Goal: Check status: Check status

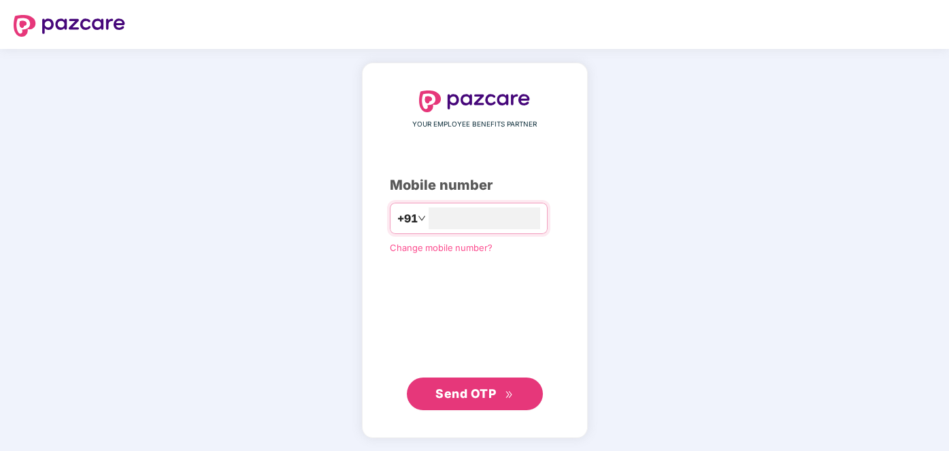
type input "**********"
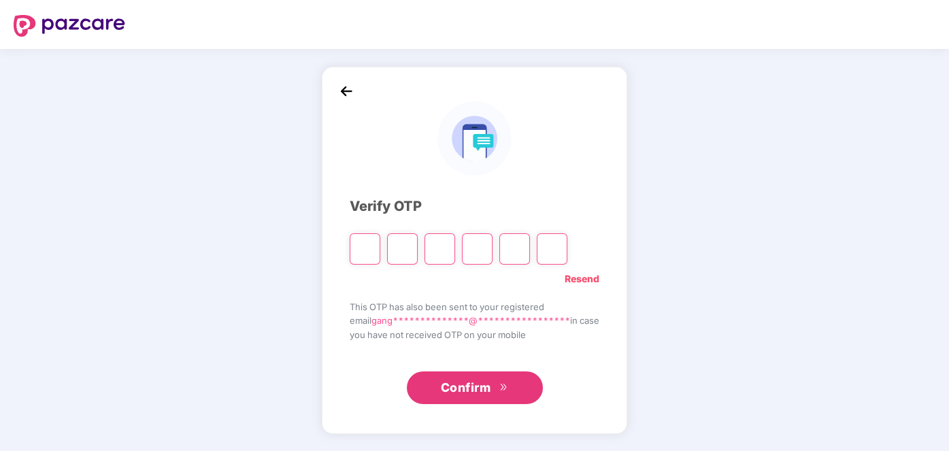
type input "*"
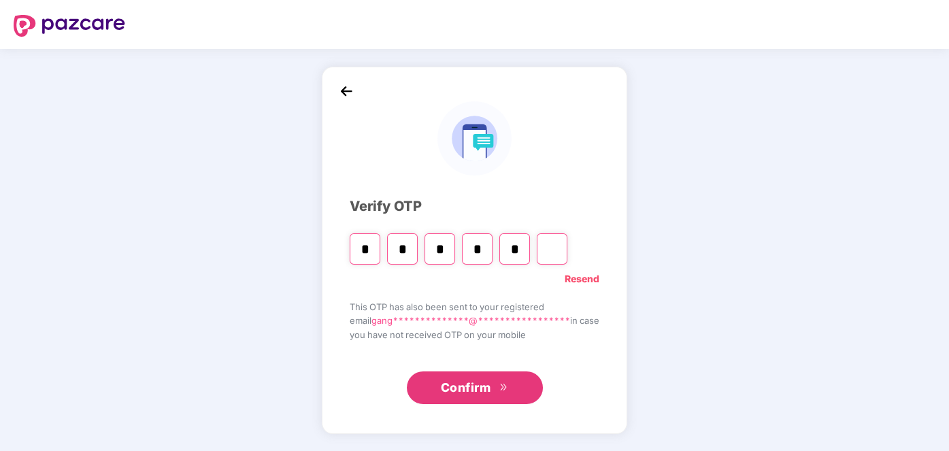
type input "*"
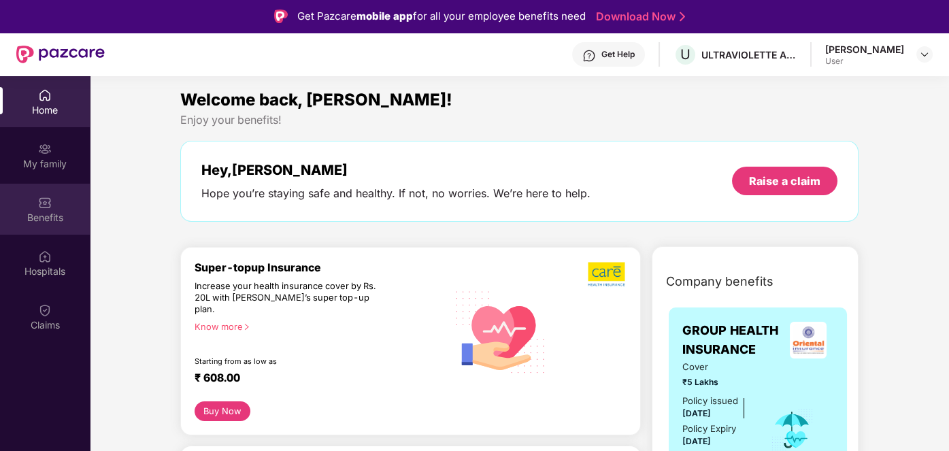
click at [51, 213] on div "Benefits" at bounding box center [45, 218] width 90 height 14
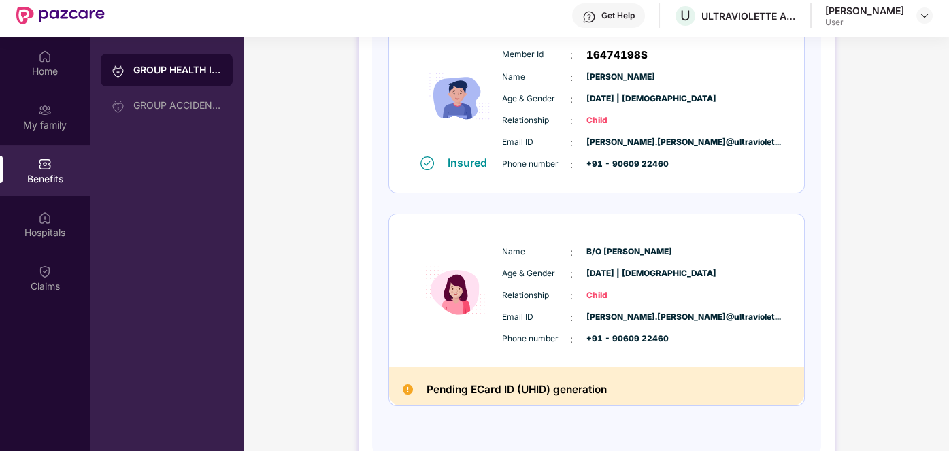
scroll to position [76, 0]
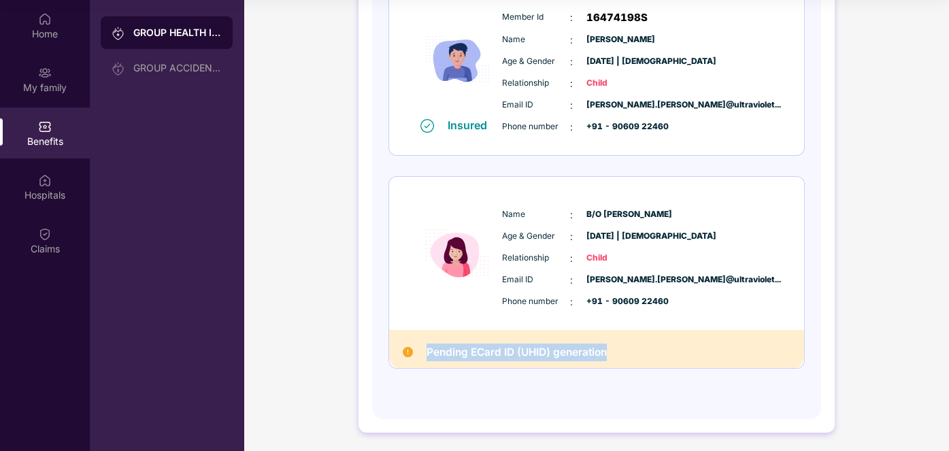
drag, startPoint x: 609, startPoint y: 350, endPoint x: 420, endPoint y: 345, distance: 189.1
click at [420, 345] on div "Pending ECard ID (UHID) generation" at bounding box center [596, 349] width 415 height 38
copy h2 "Pending ECard ID (UHID) generation"
click at [739, 236] on div "Age & Gender : 09 June 2025 | Female" at bounding box center [637, 236] width 270 height 15
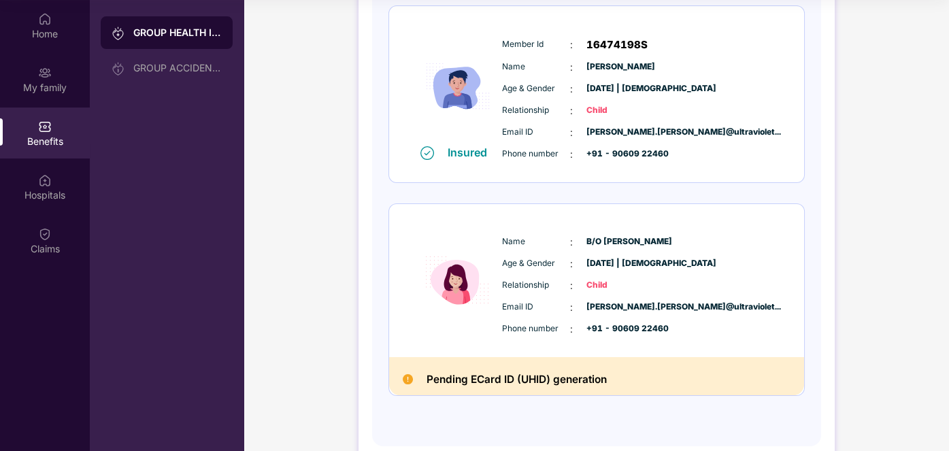
scroll to position [616, 0]
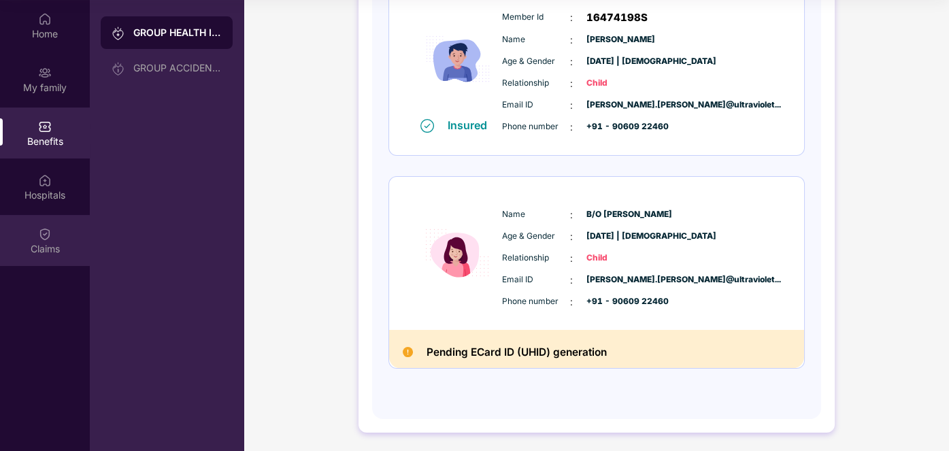
click at [33, 233] on div "Claims" at bounding box center [45, 240] width 90 height 51
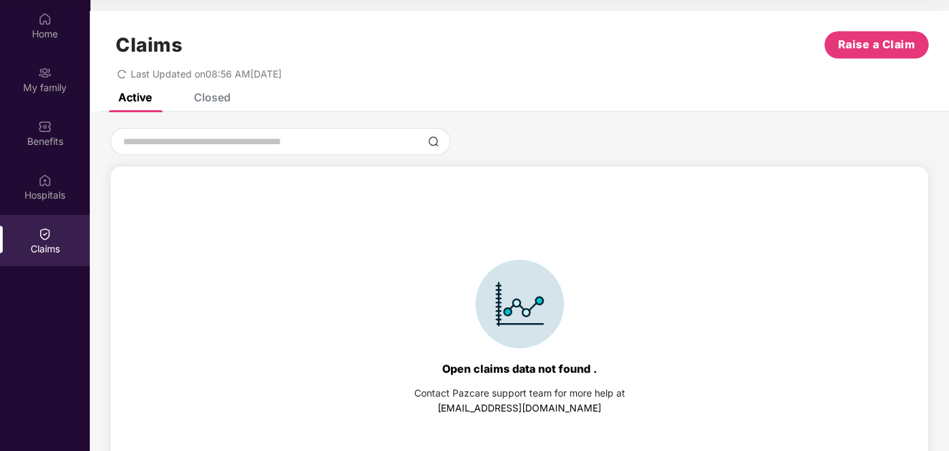
click at [197, 98] on div "Closed" at bounding box center [212, 97] width 37 height 14
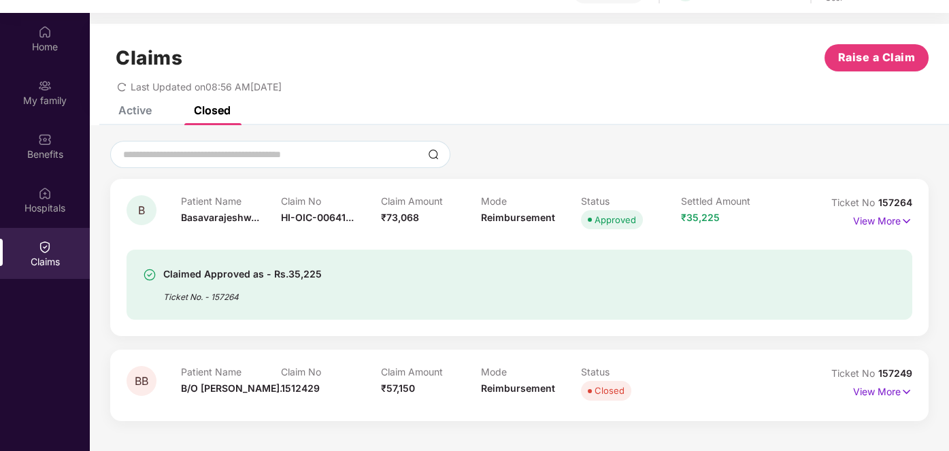
scroll to position [76, 0]
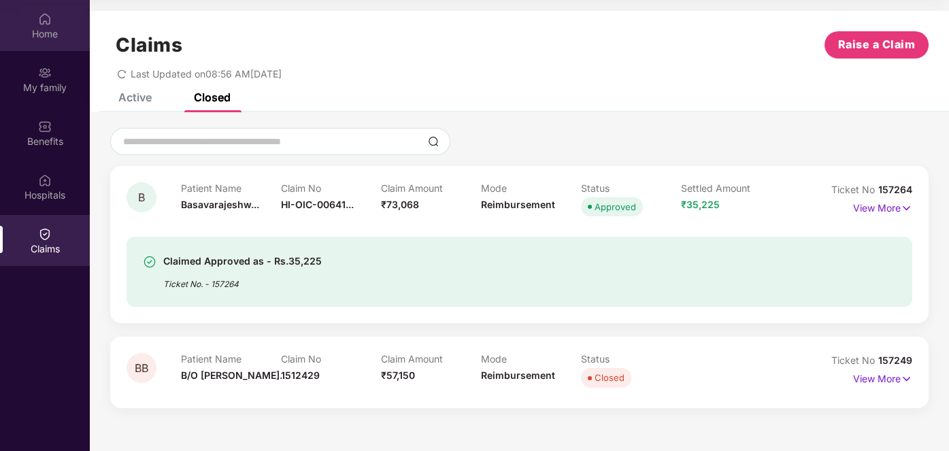
click at [44, 23] on img at bounding box center [45, 19] width 14 height 14
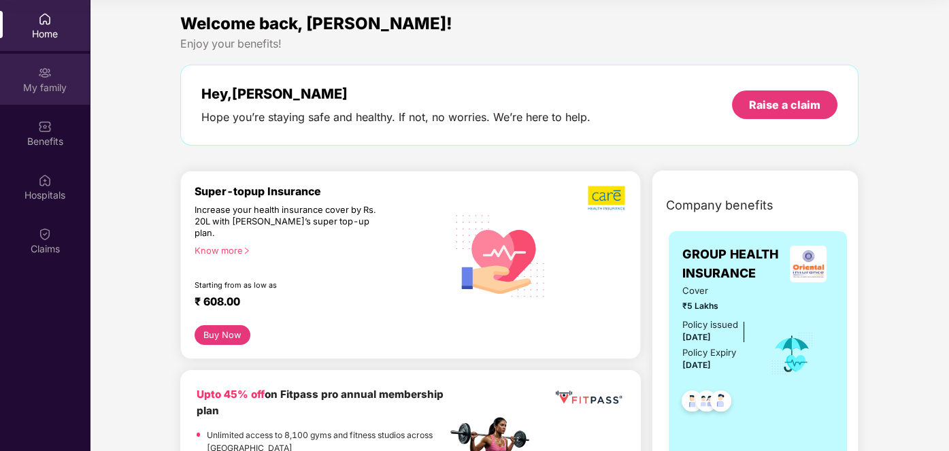
click at [35, 73] on div "My family" at bounding box center [45, 79] width 90 height 51
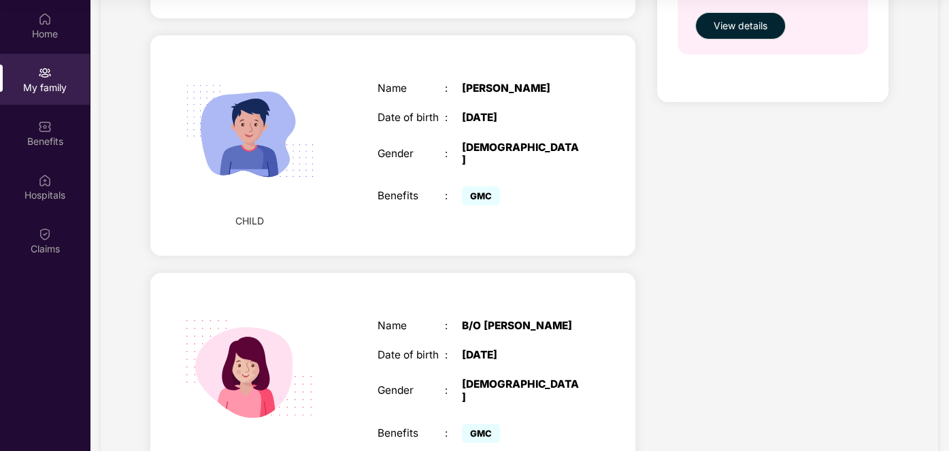
scroll to position [702, 0]
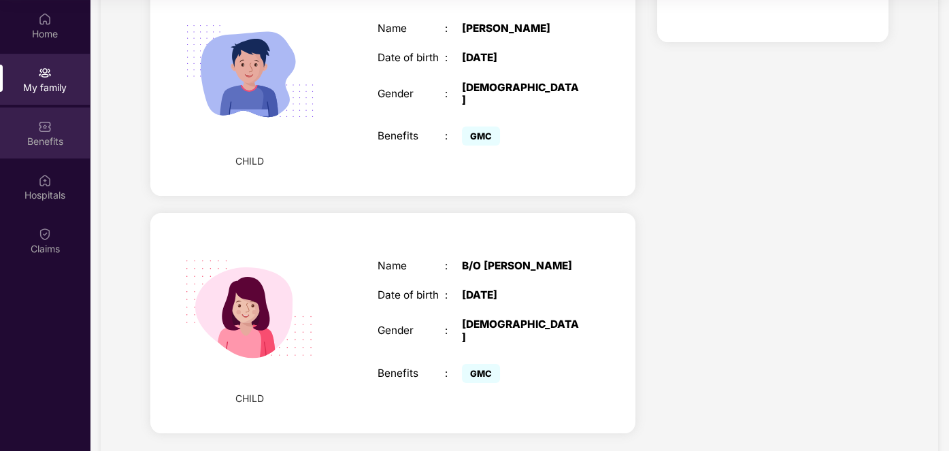
click at [54, 130] on div "Benefits" at bounding box center [45, 132] width 90 height 51
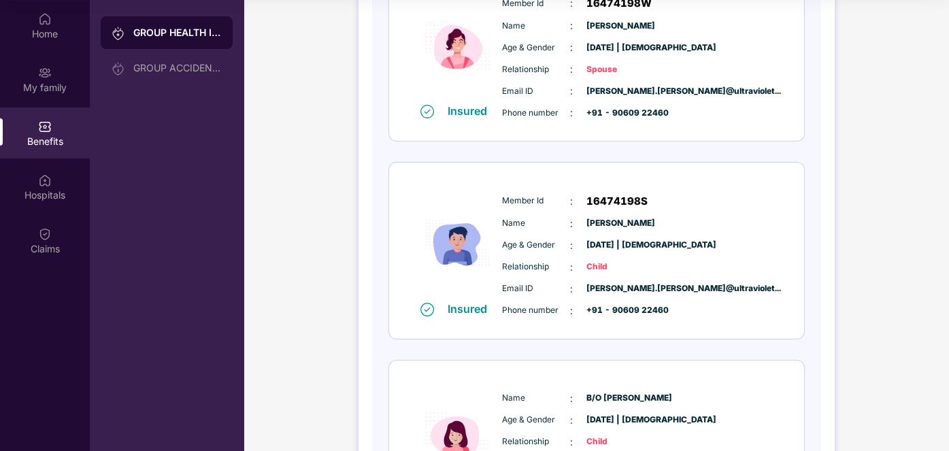
scroll to position [616, 0]
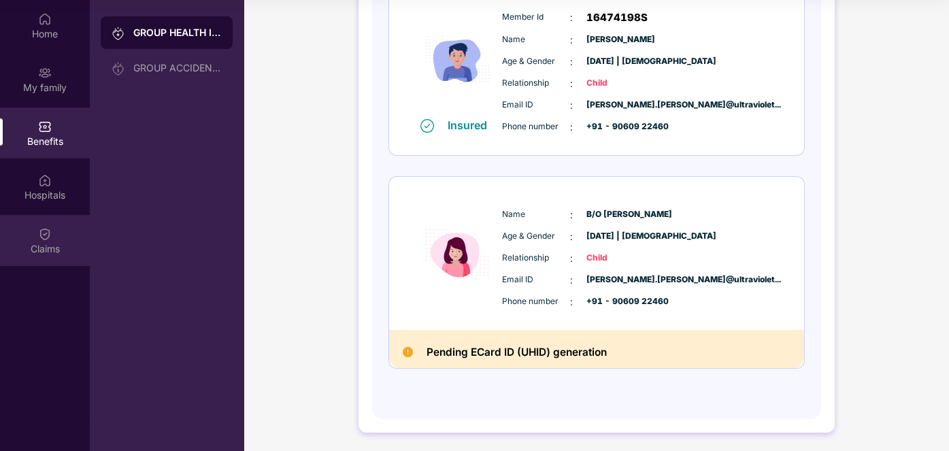
click at [47, 227] on img at bounding box center [45, 234] width 14 height 14
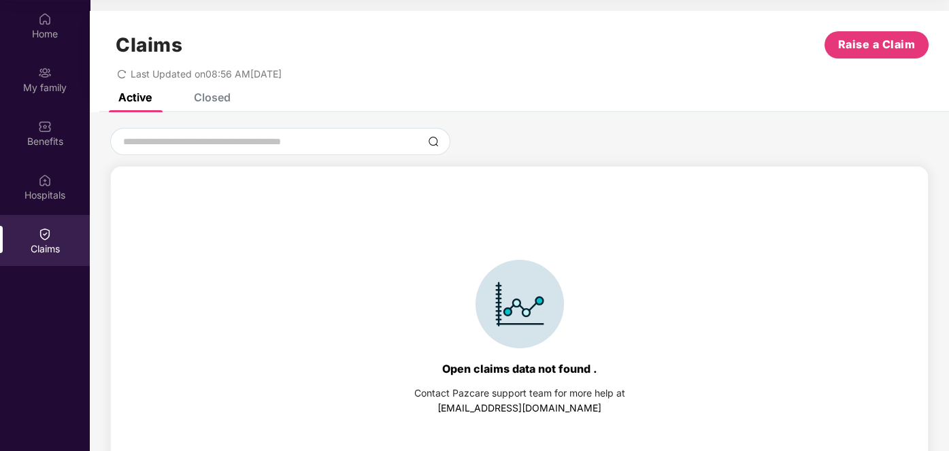
click at [213, 100] on div "Closed" at bounding box center [212, 97] width 37 height 14
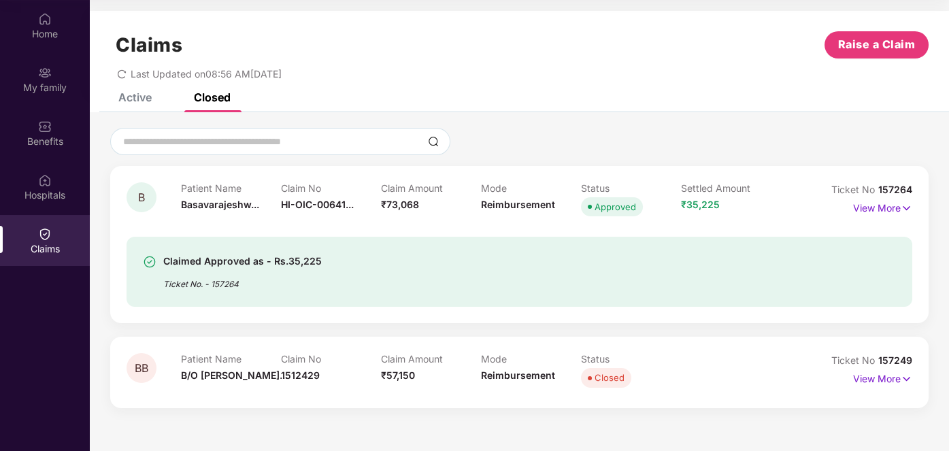
click at [124, 71] on icon "redo" at bounding box center [122, 74] width 10 height 10
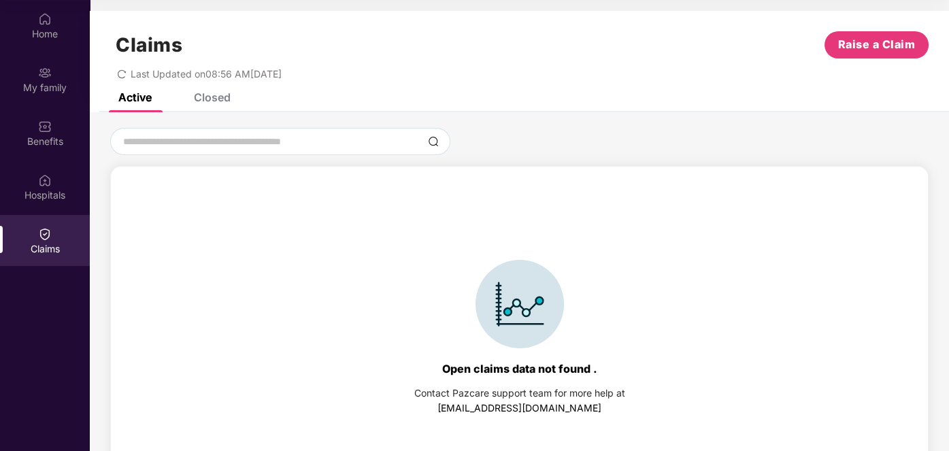
click at [208, 97] on div "Closed" at bounding box center [212, 97] width 37 height 14
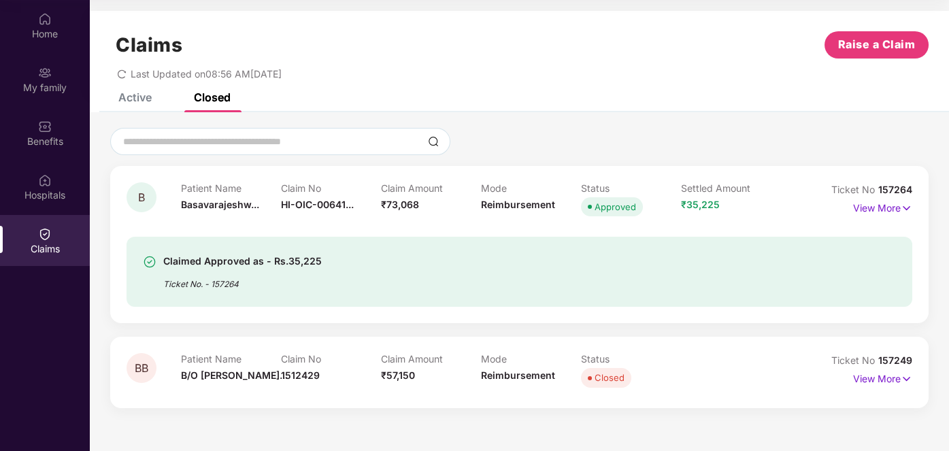
click at [143, 101] on div "Active" at bounding box center [134, 97] width 33 height 14
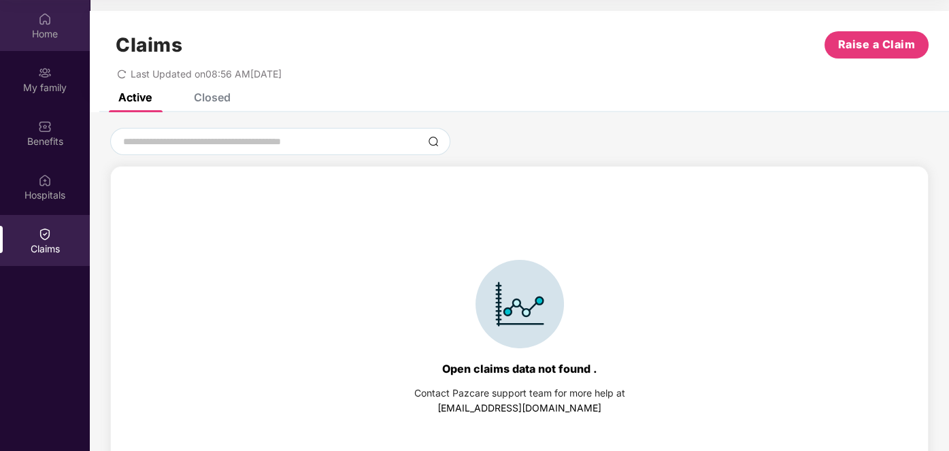
click at [49, 21] on img at bounding box center [45, 19] width 14 height 14
